Goal: Obtain resource: Download file/media

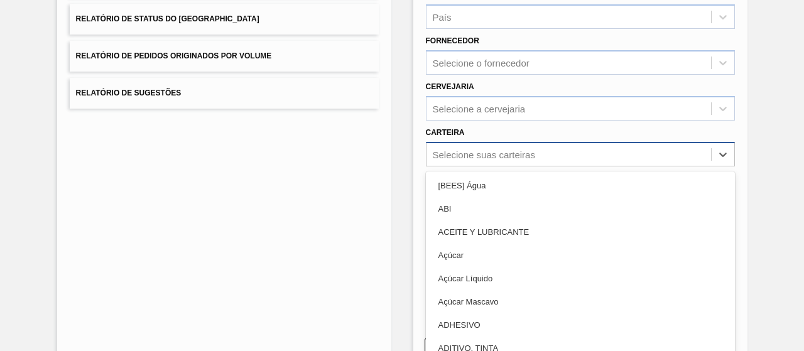
click at [462, 156] on div "Relatório de Pedidos Etapa País País Fornecedor Selecione o fornecedor Cervejar…" at bounding box center [580, 112] width 309 height 412
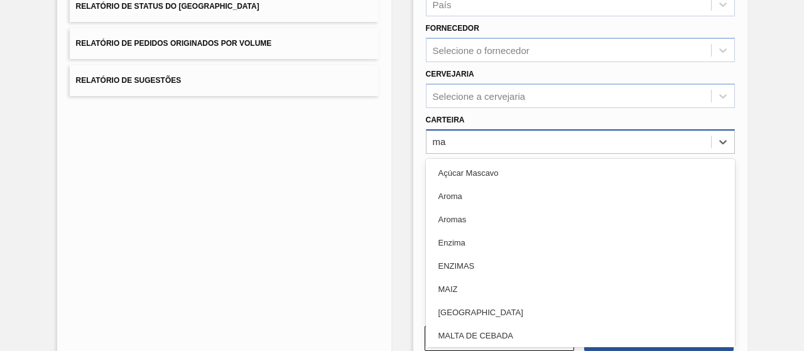
type input "mal"
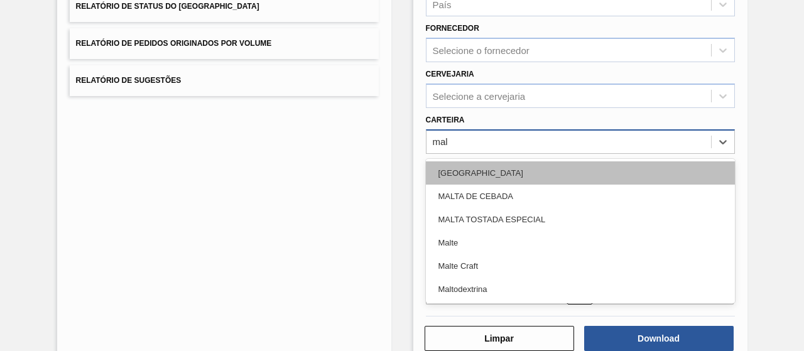
click at [449, 177] on div "[GEOGRAPHIC_DATA]" at bounding box center [580, 172] width 309 height 23
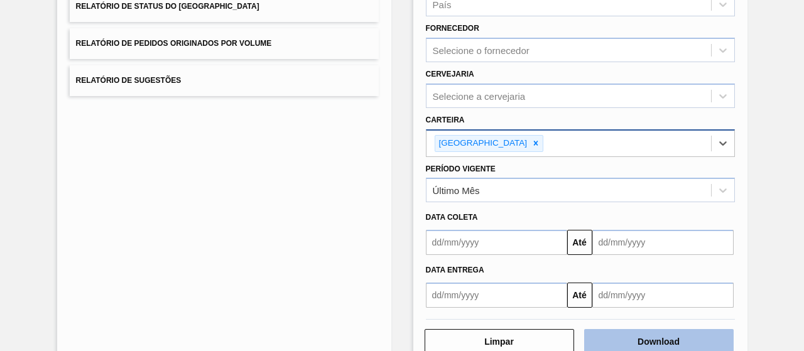
click at [642, 348] on button "Download" at bounding box center [659, 341] width 150 height 25
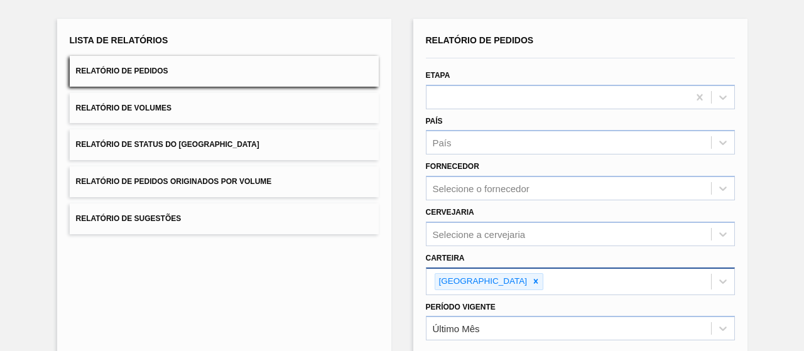
scroll to position [232, 0]
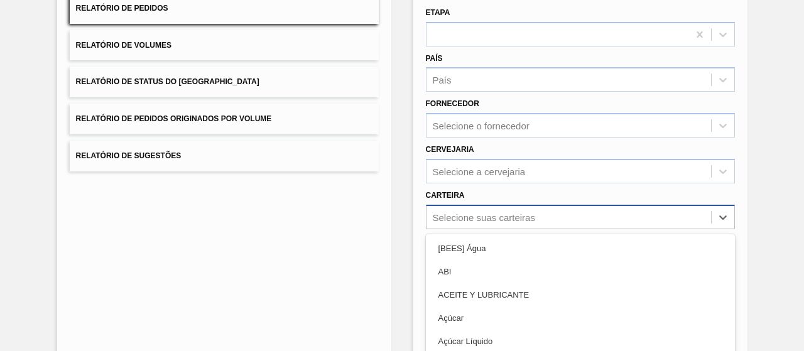
click at [493, 222] on div "option ACEITE Y LUBRICANTE focused, 3 of 101. 101 results available. Use Up and…" at bounding box center [580, 217] width 309 height 25
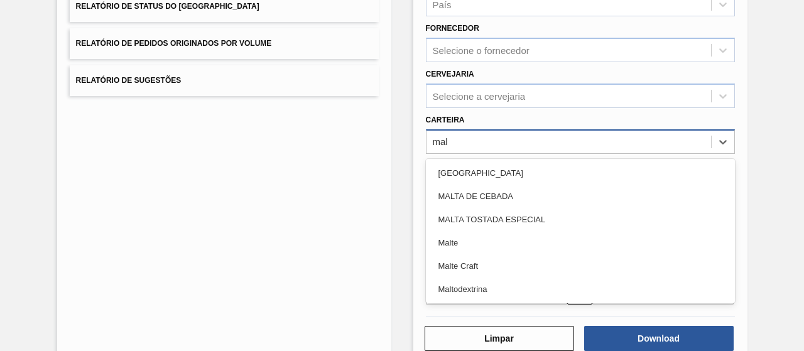
type input "malt"
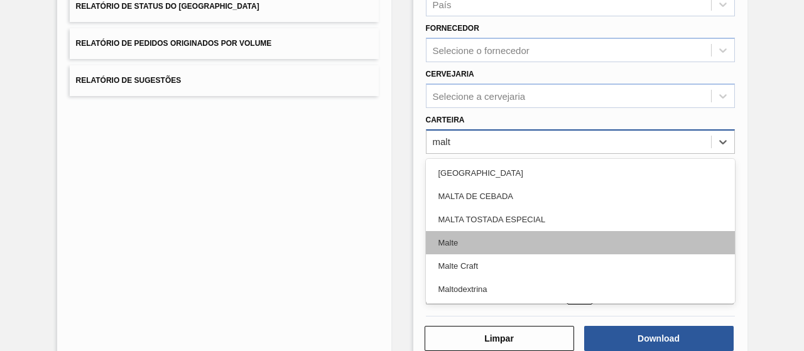
click at [488, 236] on div "Malte" at bounding box center [580, 242] width 309 height 23
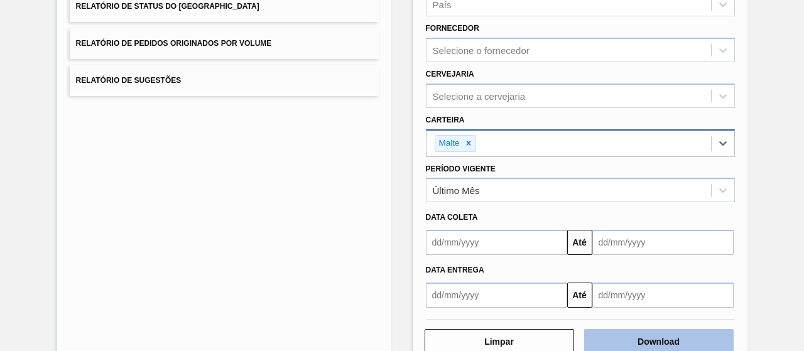
click at [657, 339] on button "Download" at bounding box center [659, 341] width 150 height 25
